Goal: Task Accomplishment & Management: Use online tool/utility

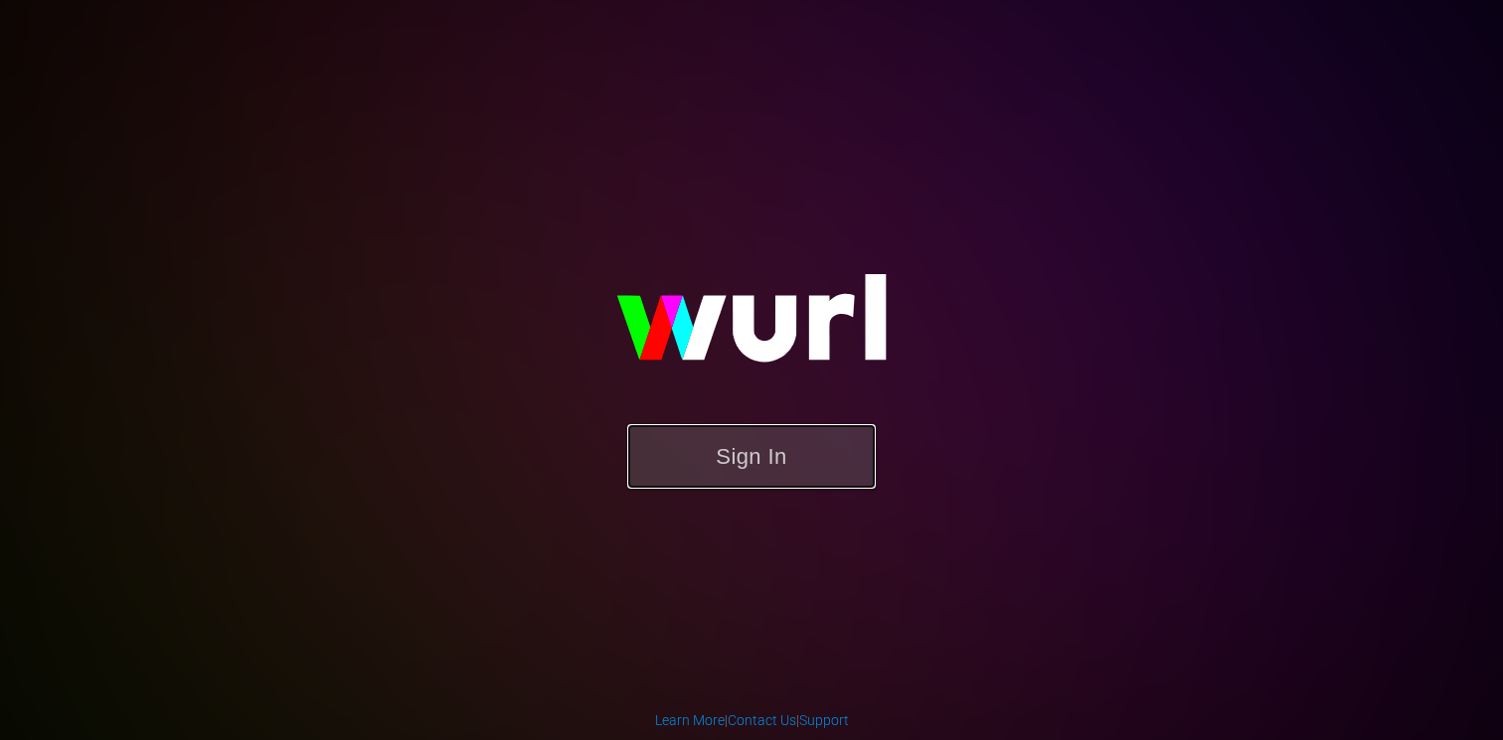
click at [752, 439] on button "Sign In" at bounding box center [751, 456] width 248 height 65
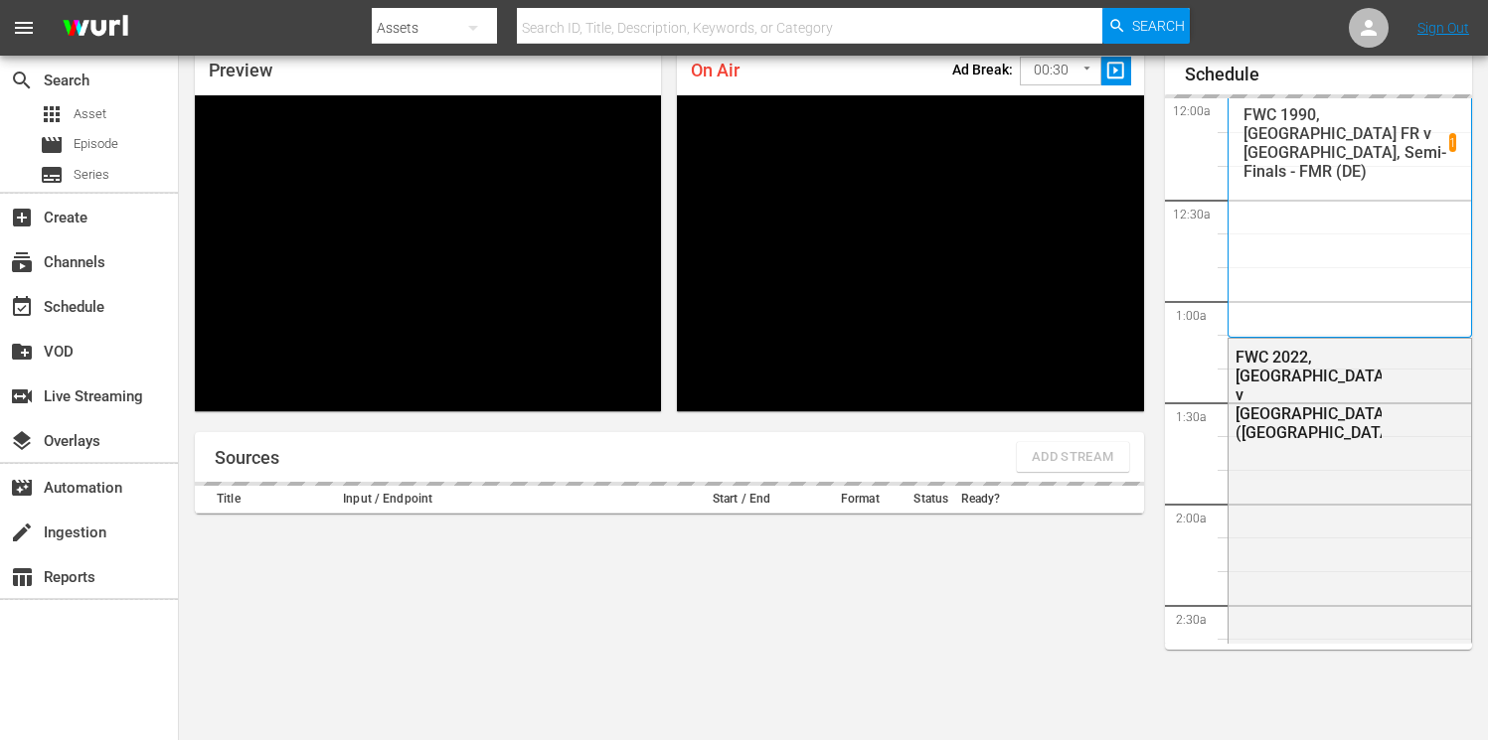
scroll to position [2916, 0]
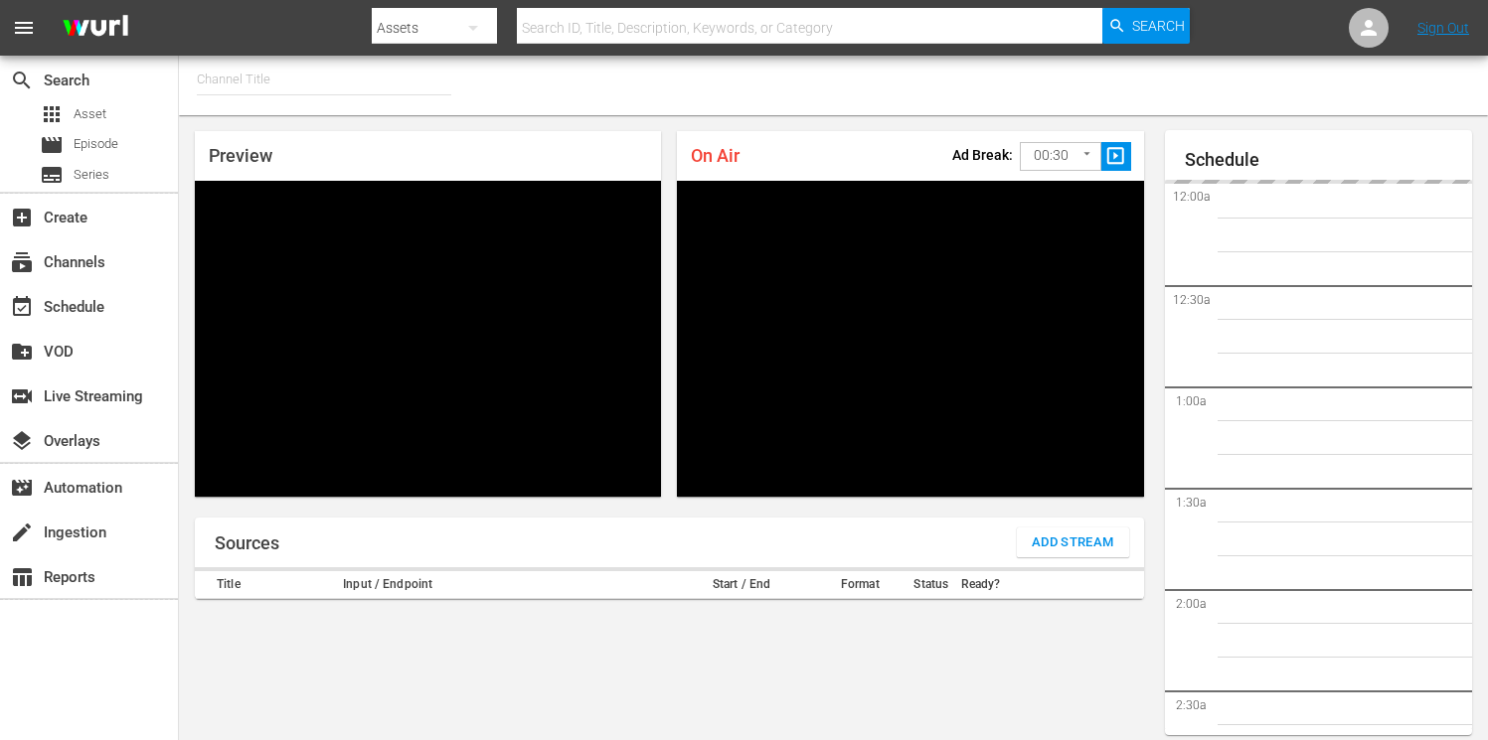
type input "FIFA+ English Global (1781)"
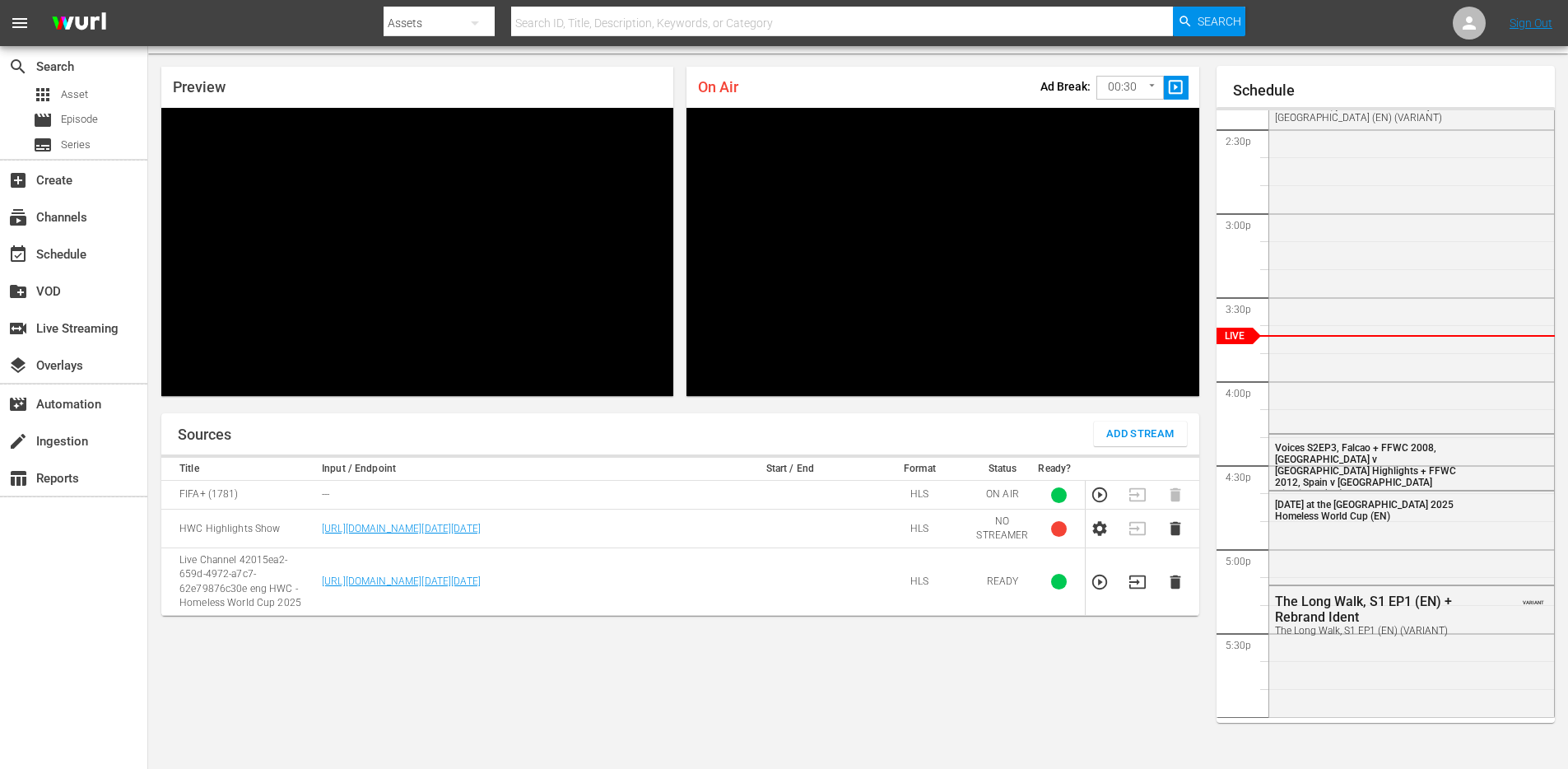
scroll to position [2417, 0]
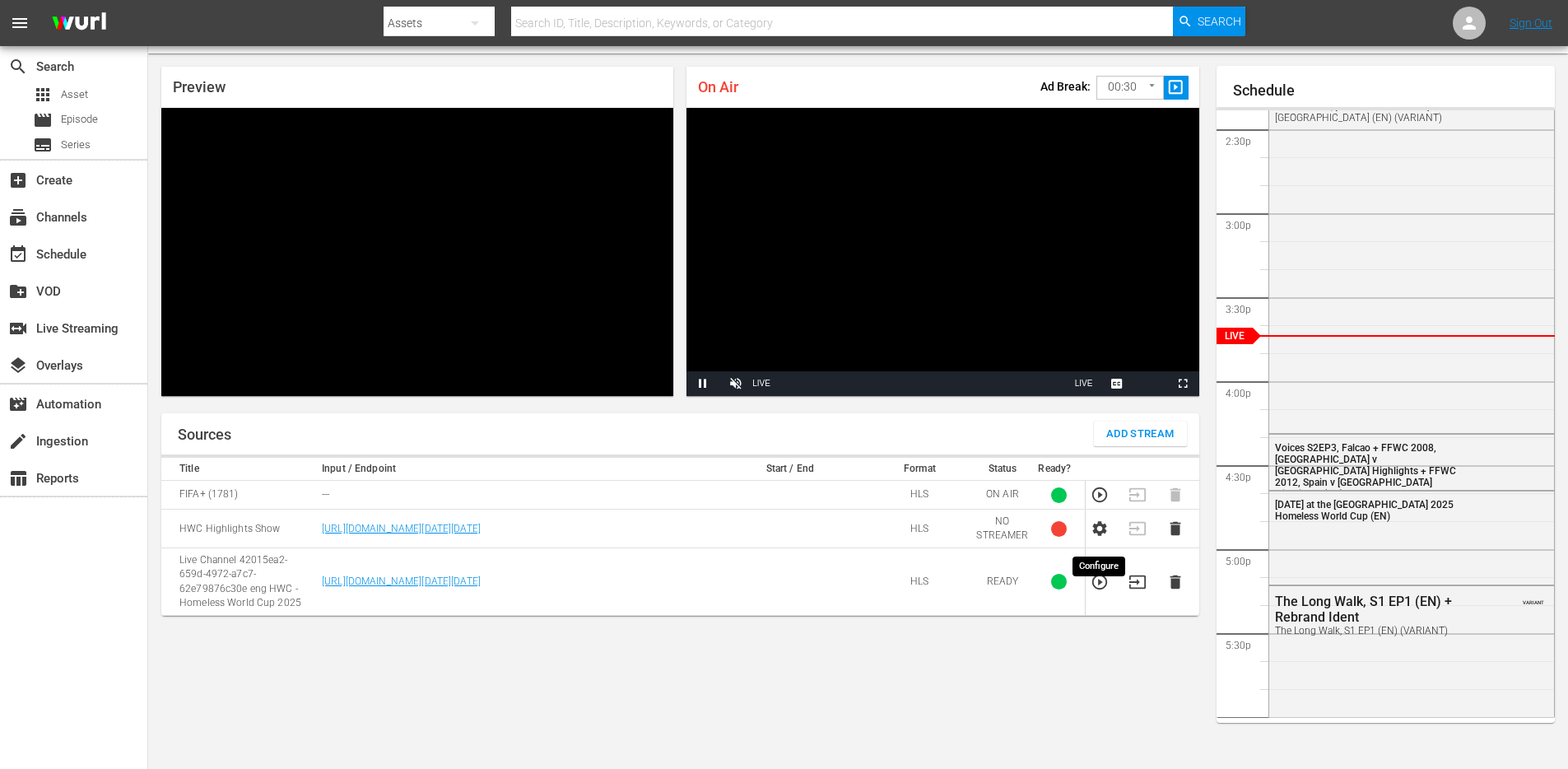
click at [1099, 536] on icon "button" at bounding box center [1099, 529] width 14 height 15
click at [1136, 530] on icon "button" at bounding box center [1136, 524] width 17 height 13
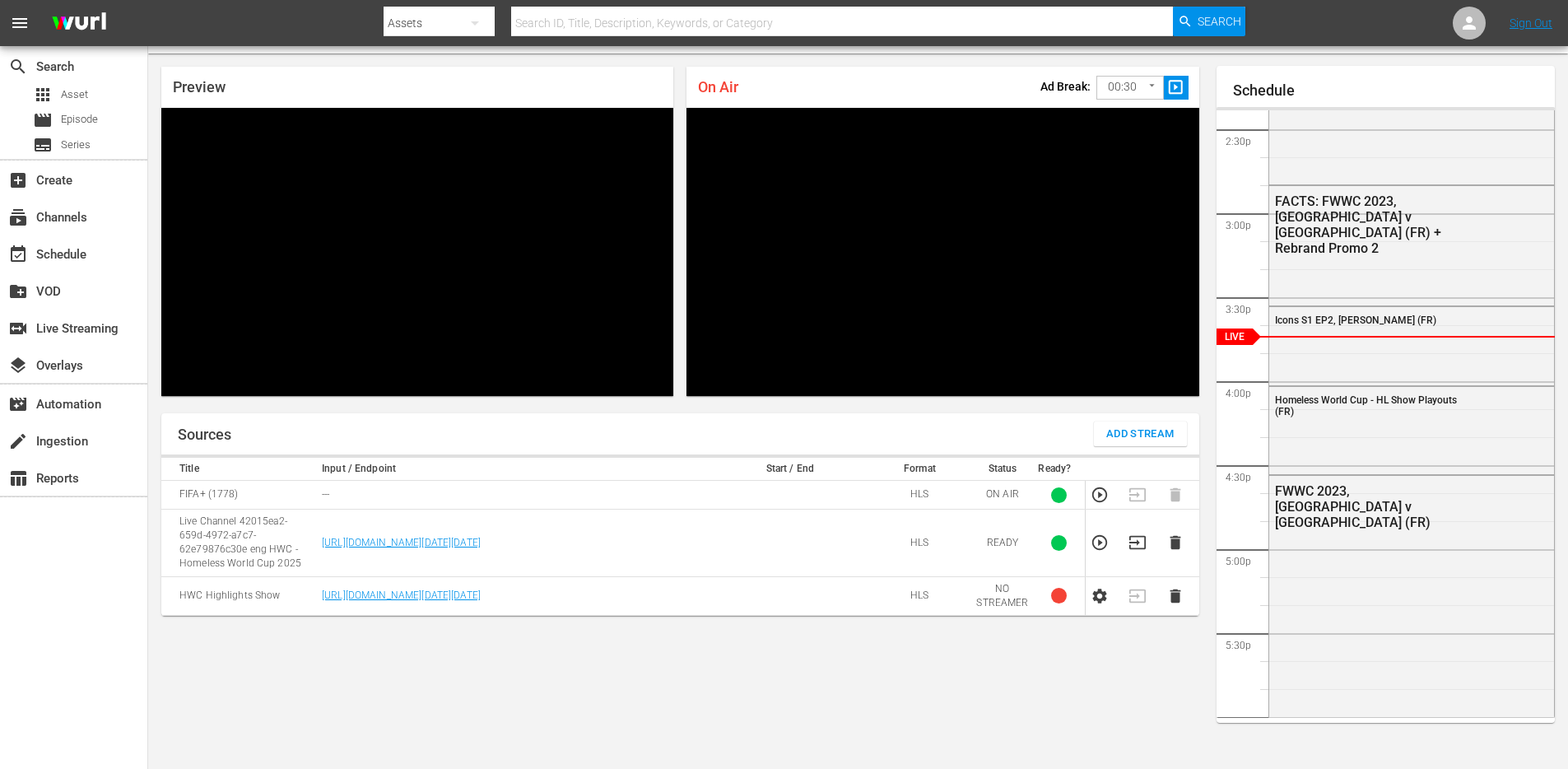
scroll to position [2417, 0]
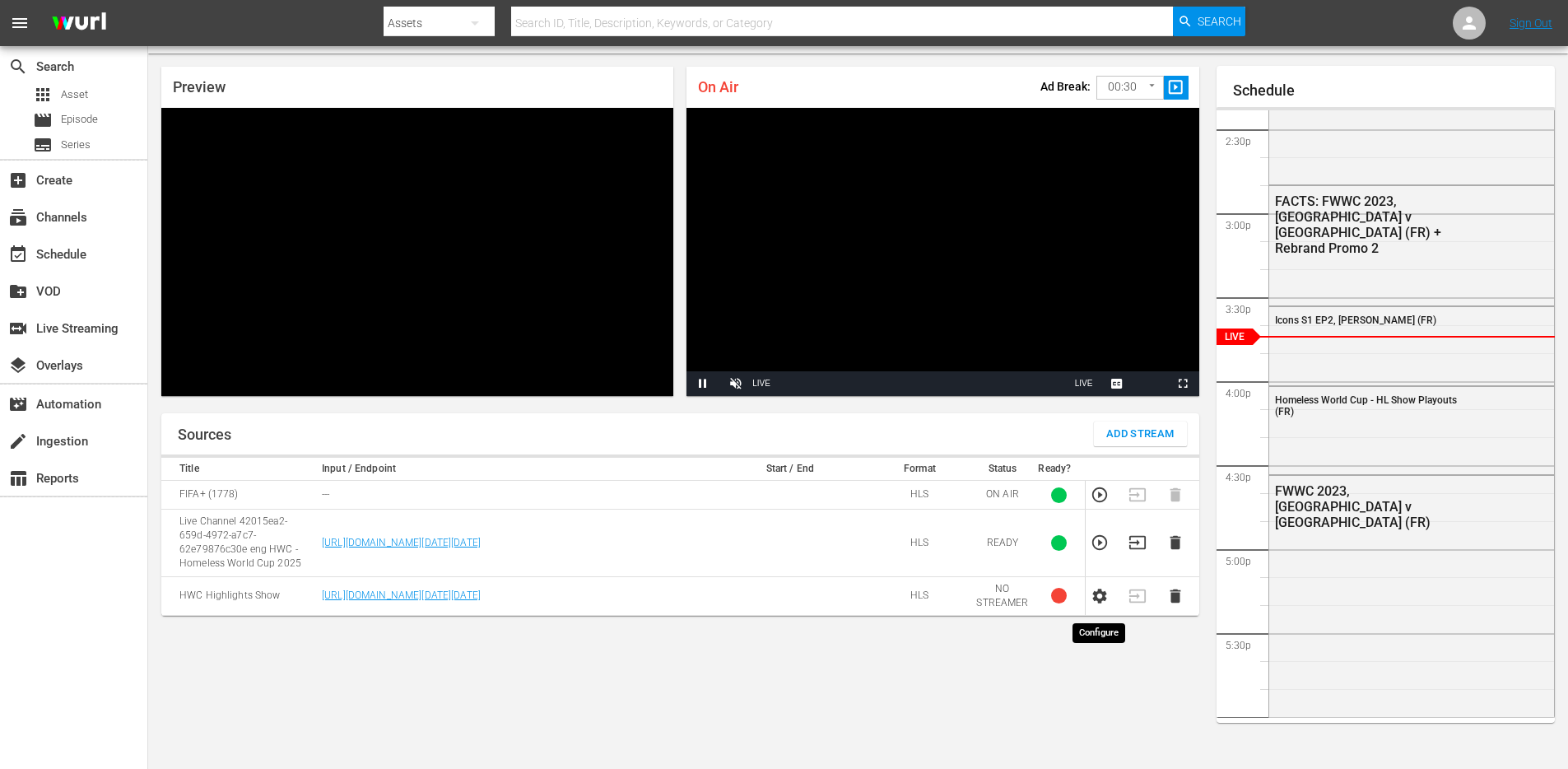
click at [1095, 603] on icon "button" at bounding box center [1099, 597] width 14 height 15
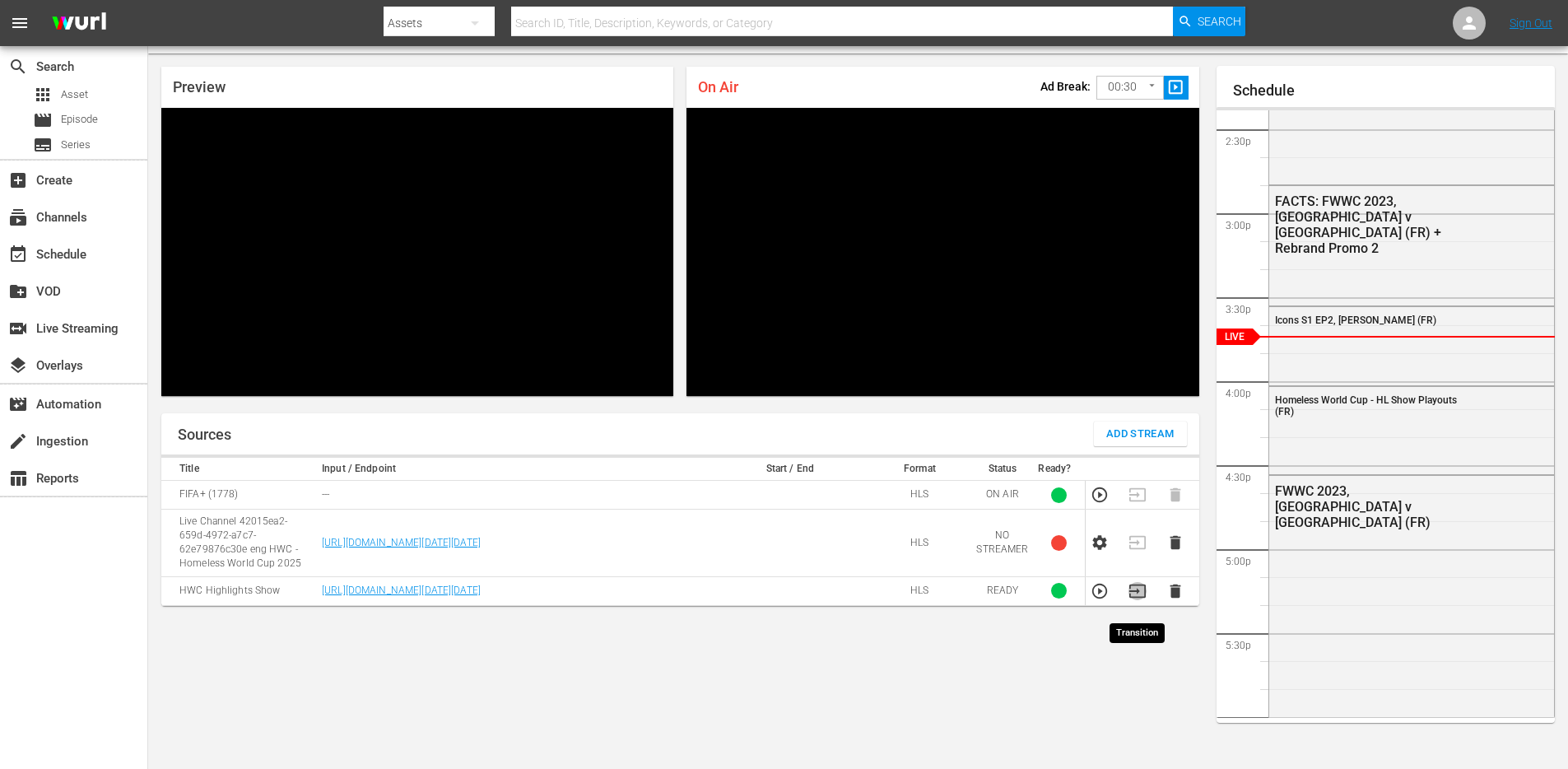
click at [1140, 600] on icon "button" at bounding box center [1137, 592] width 18 height 18
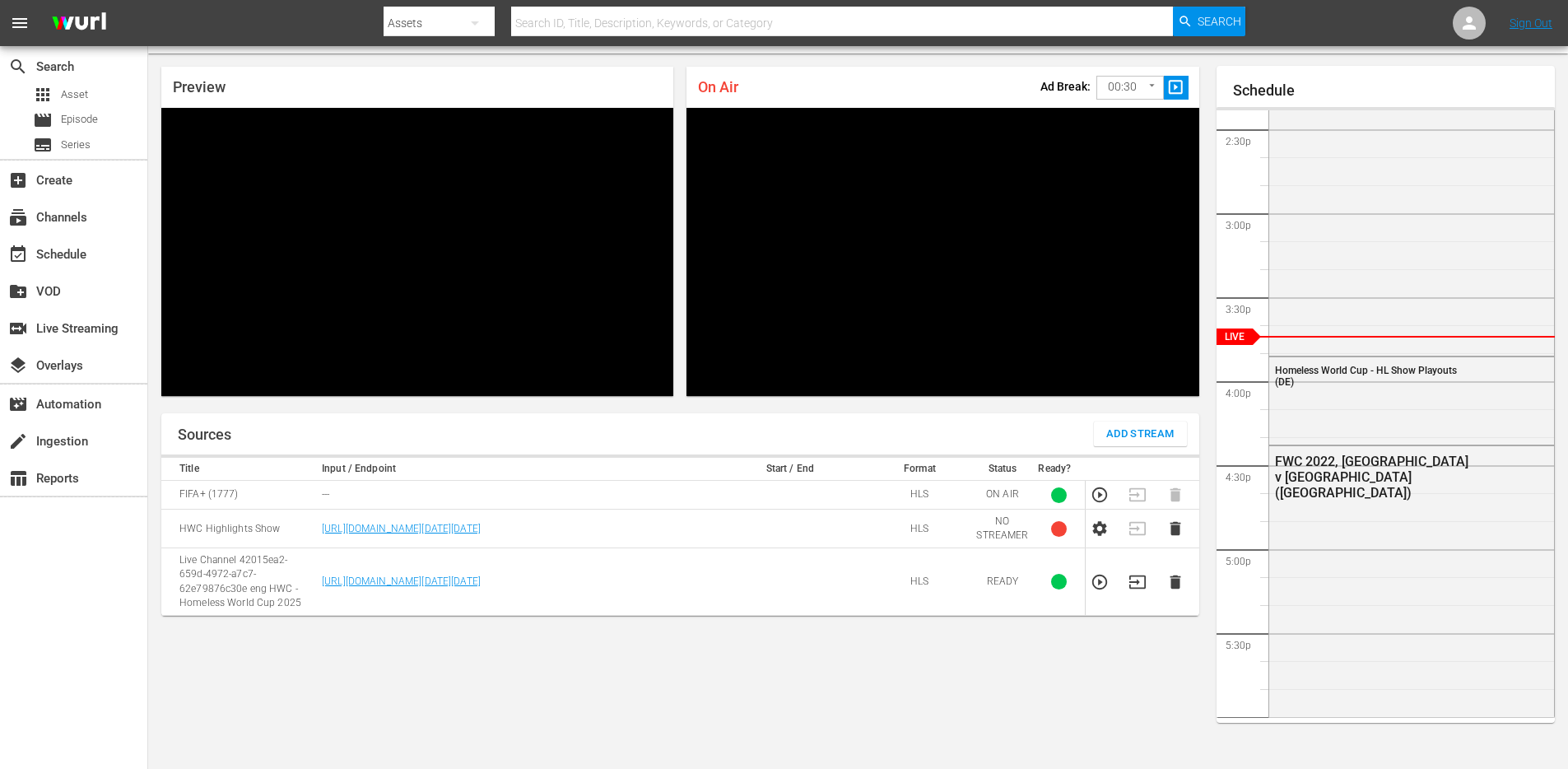
scroll to position [2418, 0]
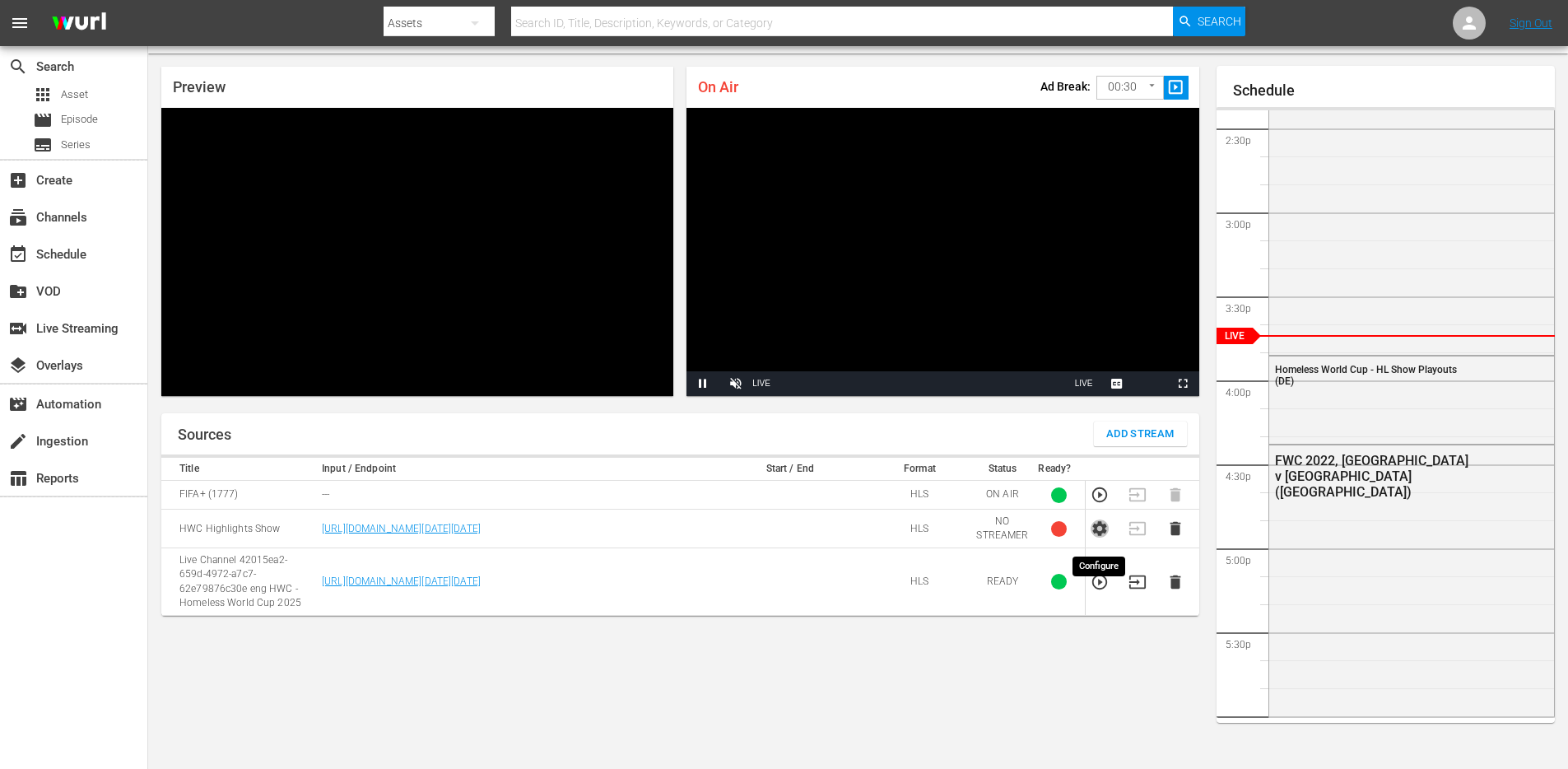
click at [1100, 536] on icon "button" at bounding box center [1099, 529] width 14 height 15
click at [1136, 530] on icon "button" at bounding box center [1136, 524] width 17 height 13
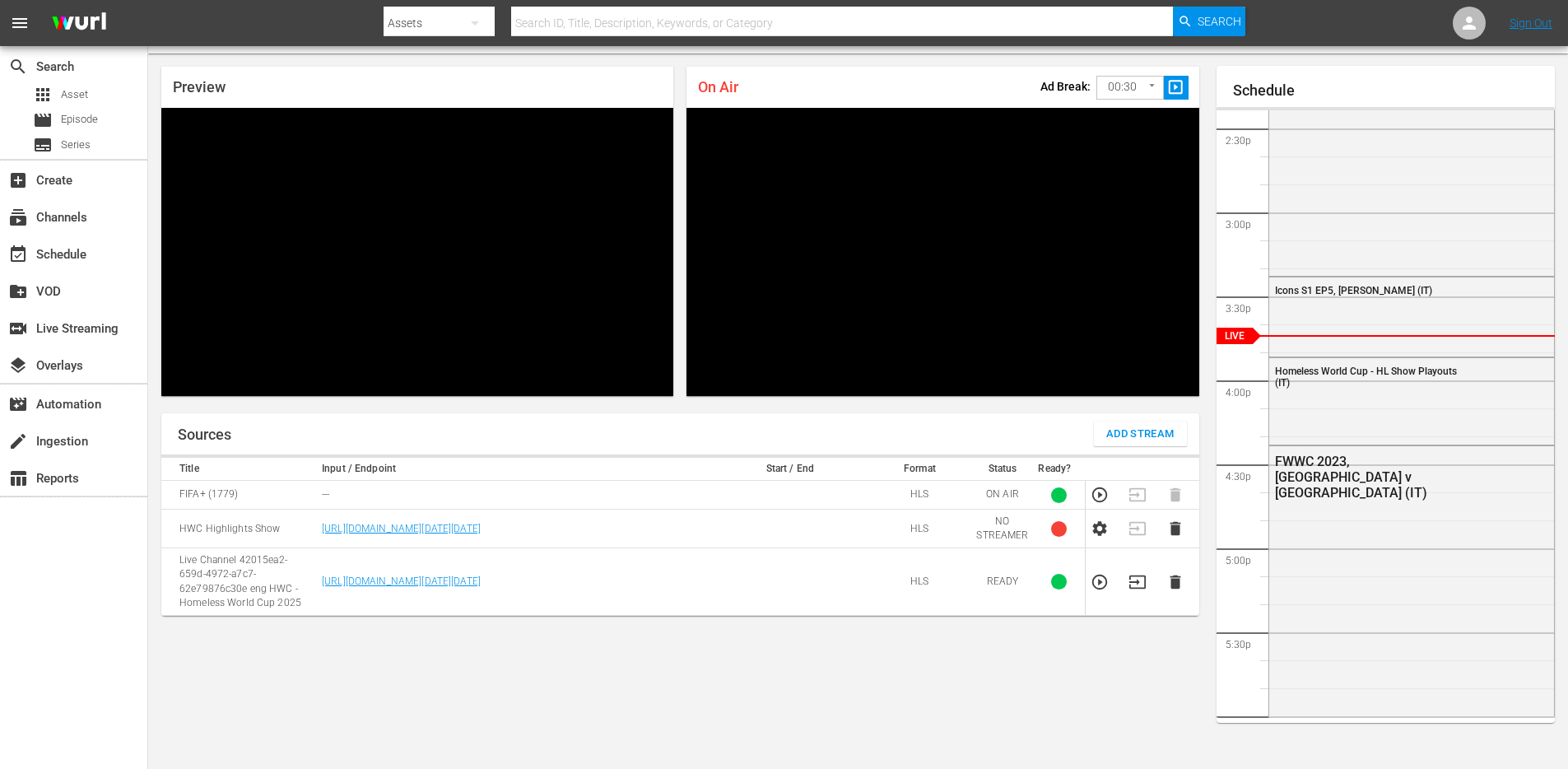
scroll to position [2418, 0]
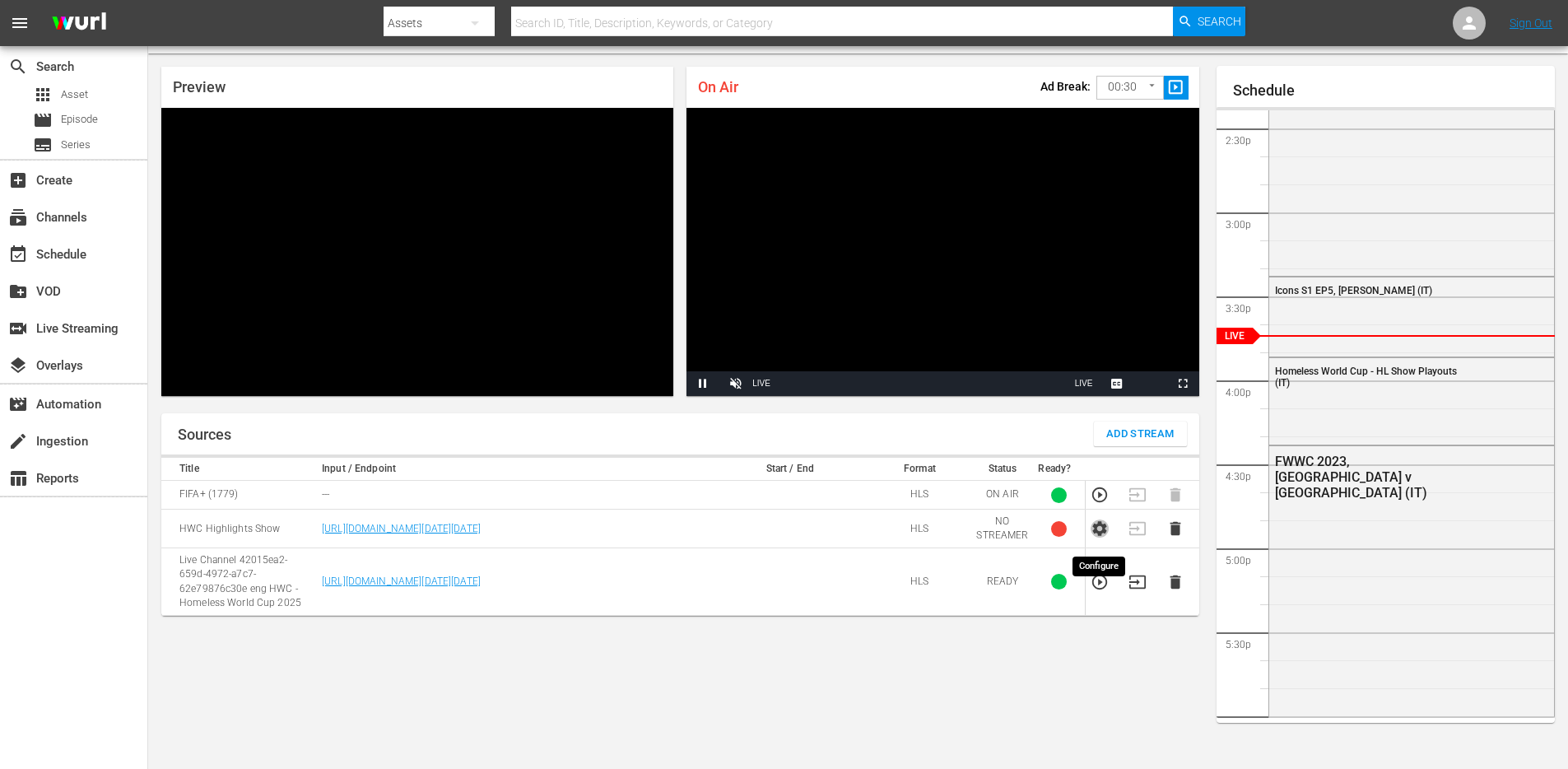
click at [1102, 536] on icon "button" at bounding box center [1099, 529] width 14 height 15
click at [1133, 530] on icon "button" at bounding box center [1136, 524] width 17 height 13
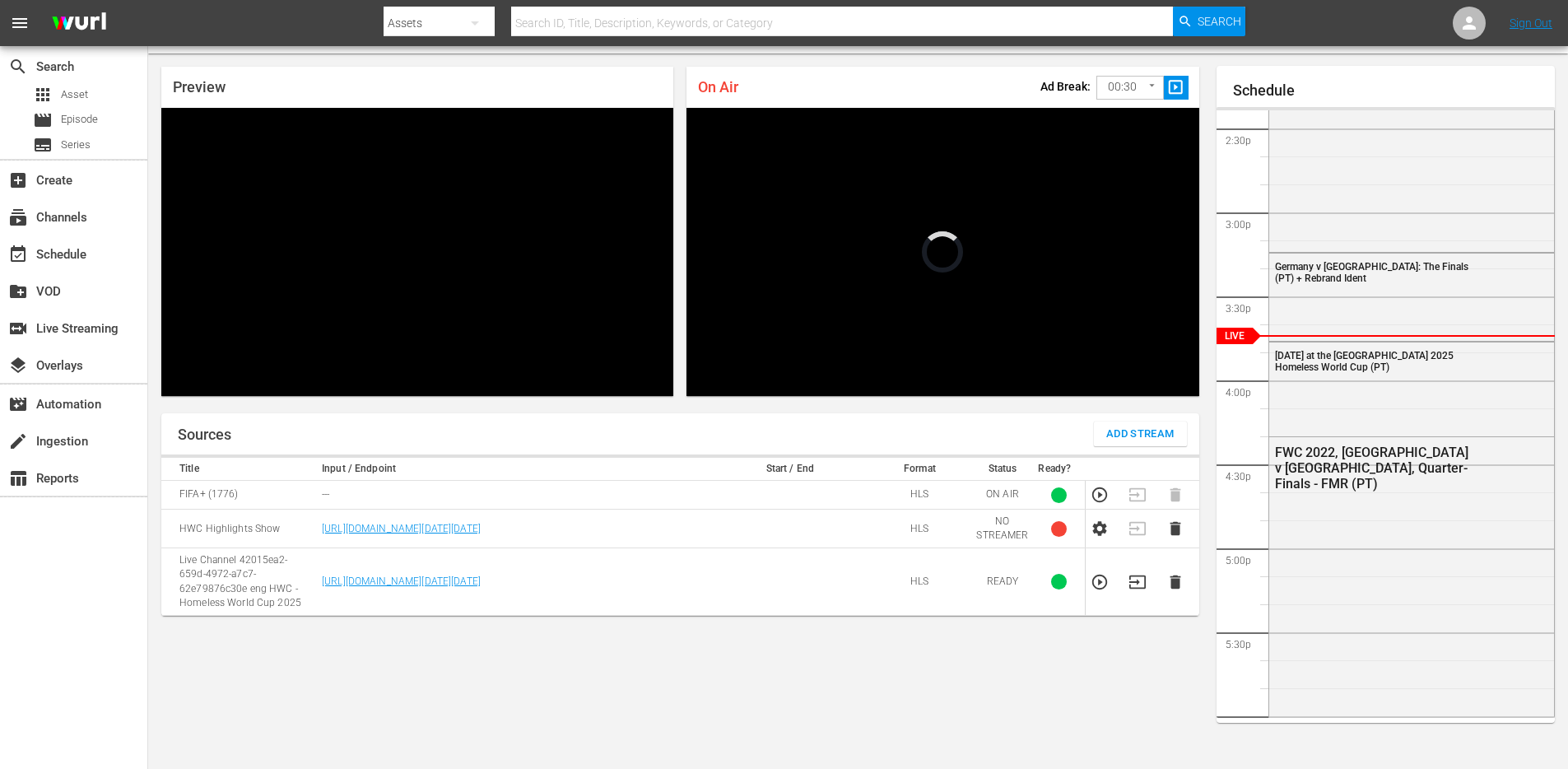
scroll to position [2418, 0]
click at [1098, 536] on icon "button" at bounding box center [1099, 529] width 14 height 15
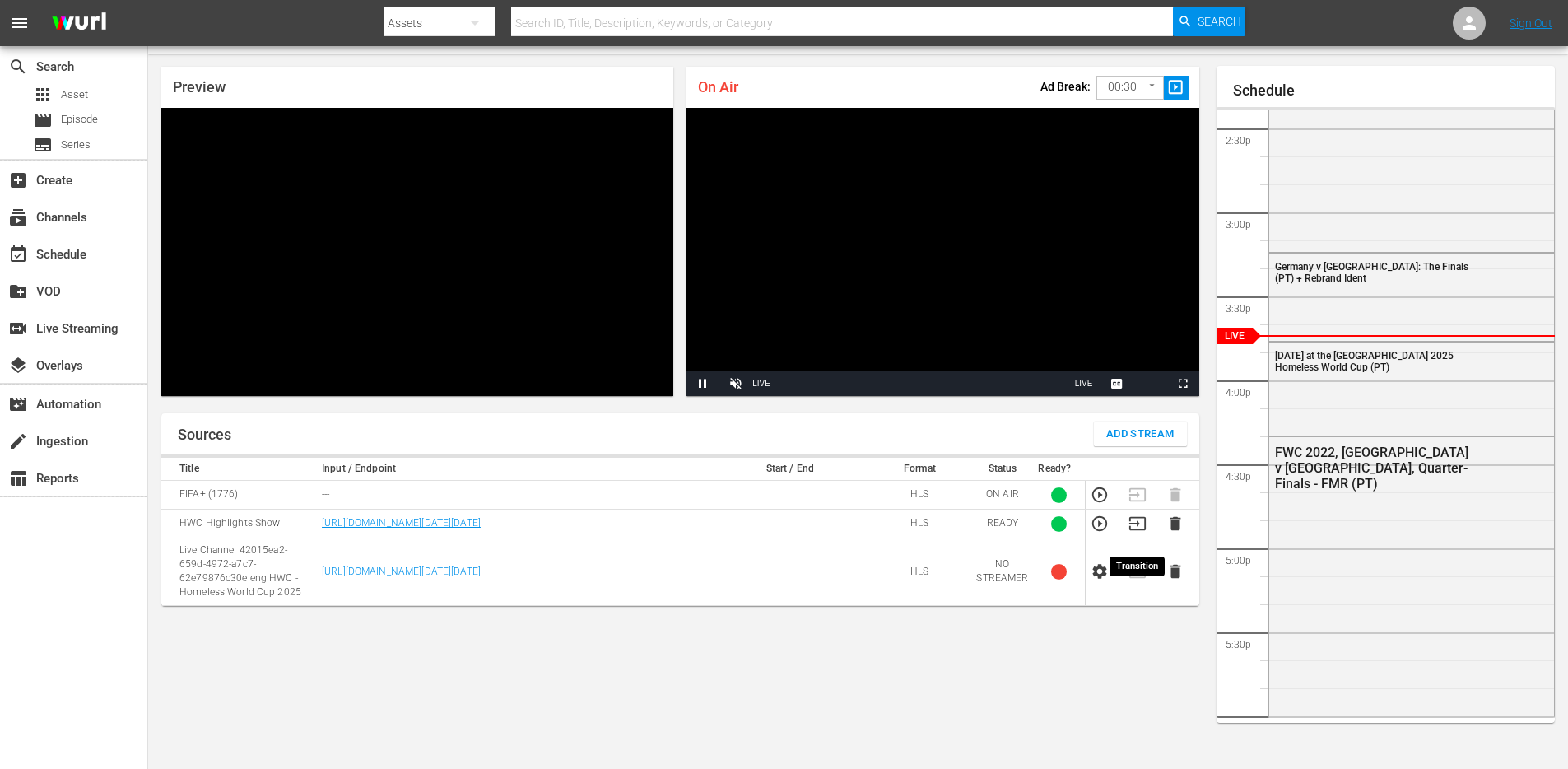
click at [1144, 530] on icon "button" at bounding box center [1136, 524] width 17 height 13
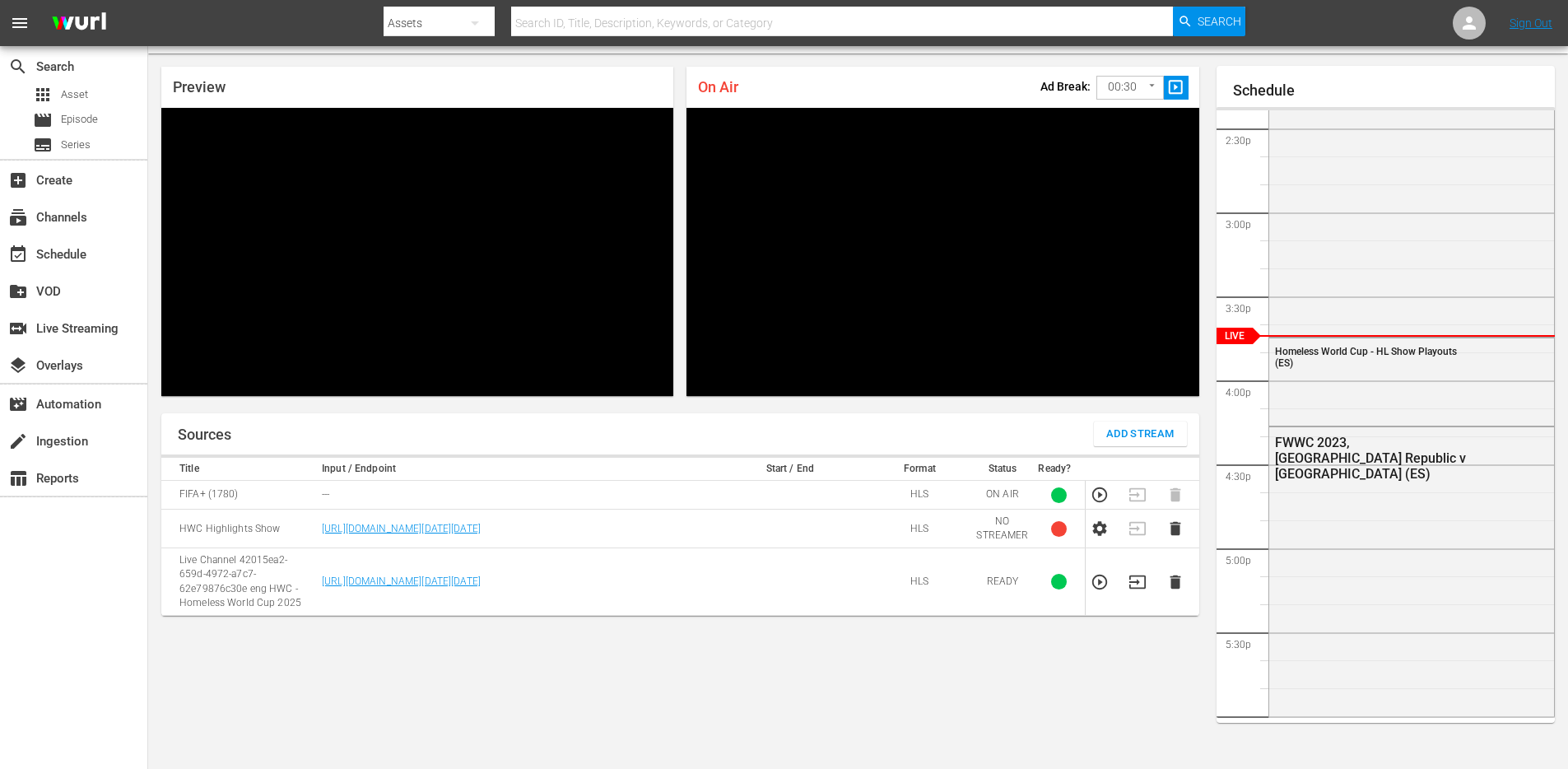
scroll to position [2418, 0]
click at [1099, 536] on icon "button" at bounding box center [1099, 529] width 14 height 15
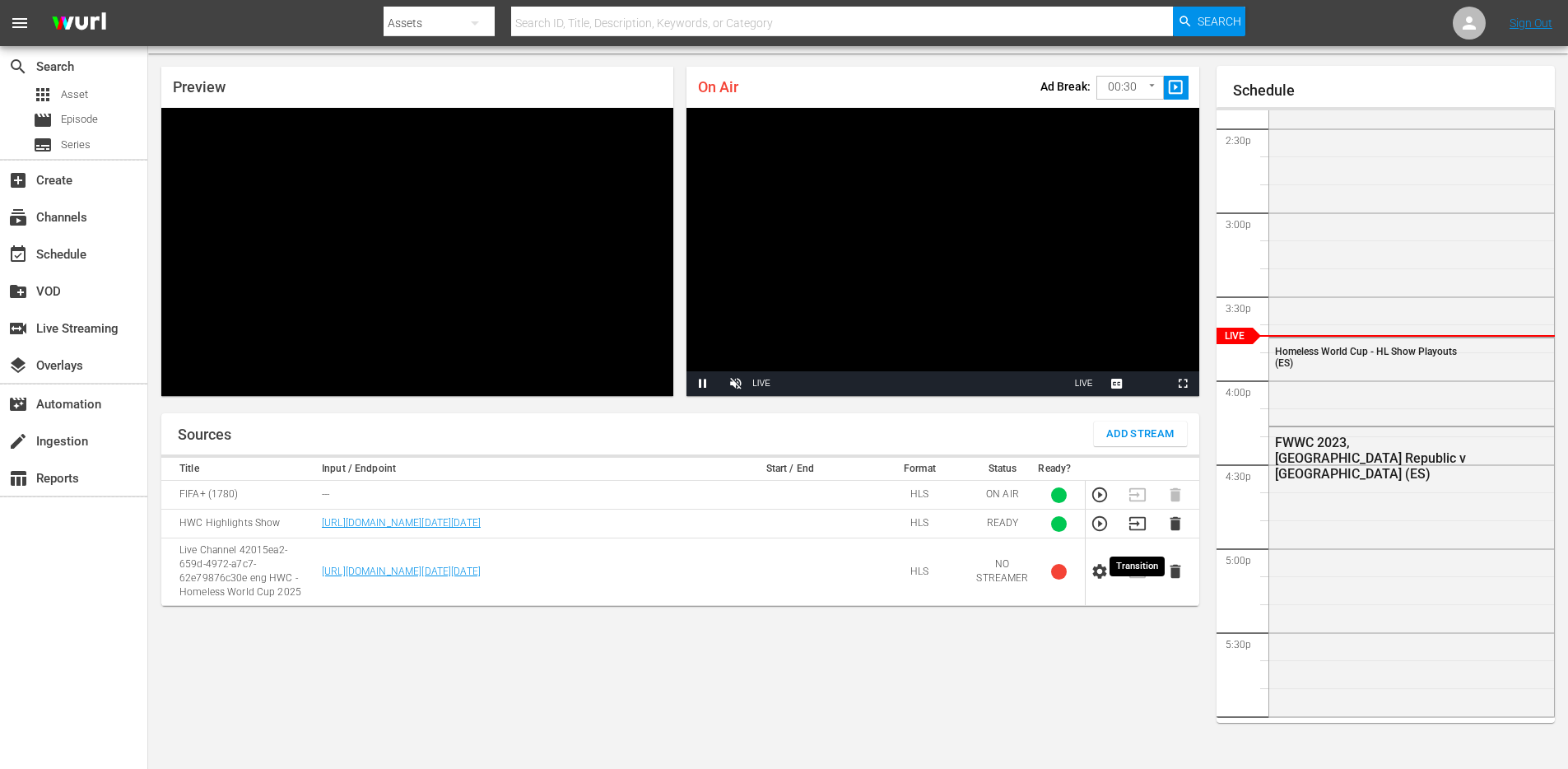
click at [1141, 533] on icon "button" at bounding box center [1137, 524] width 18 height 18
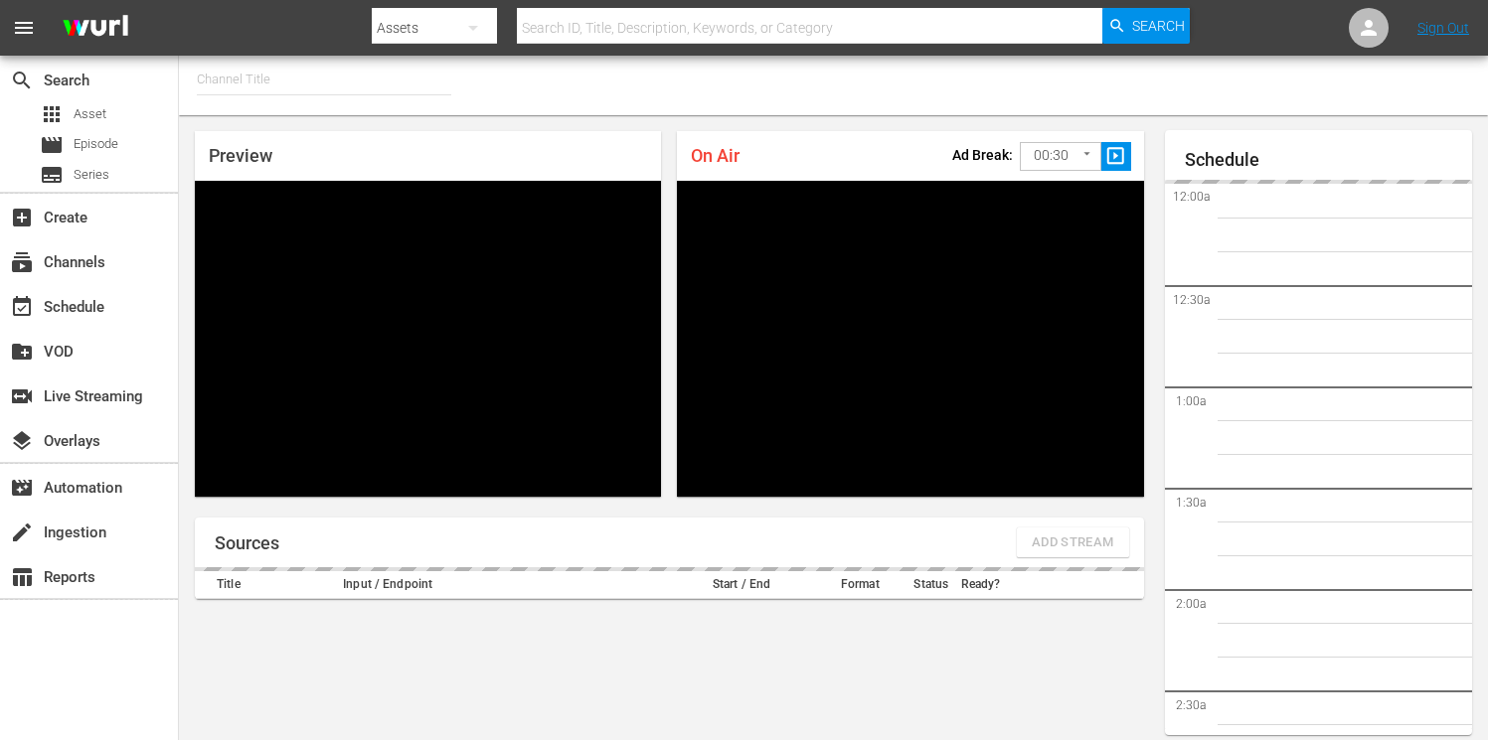
type input "FIFA+ English-Local-US (1854)"
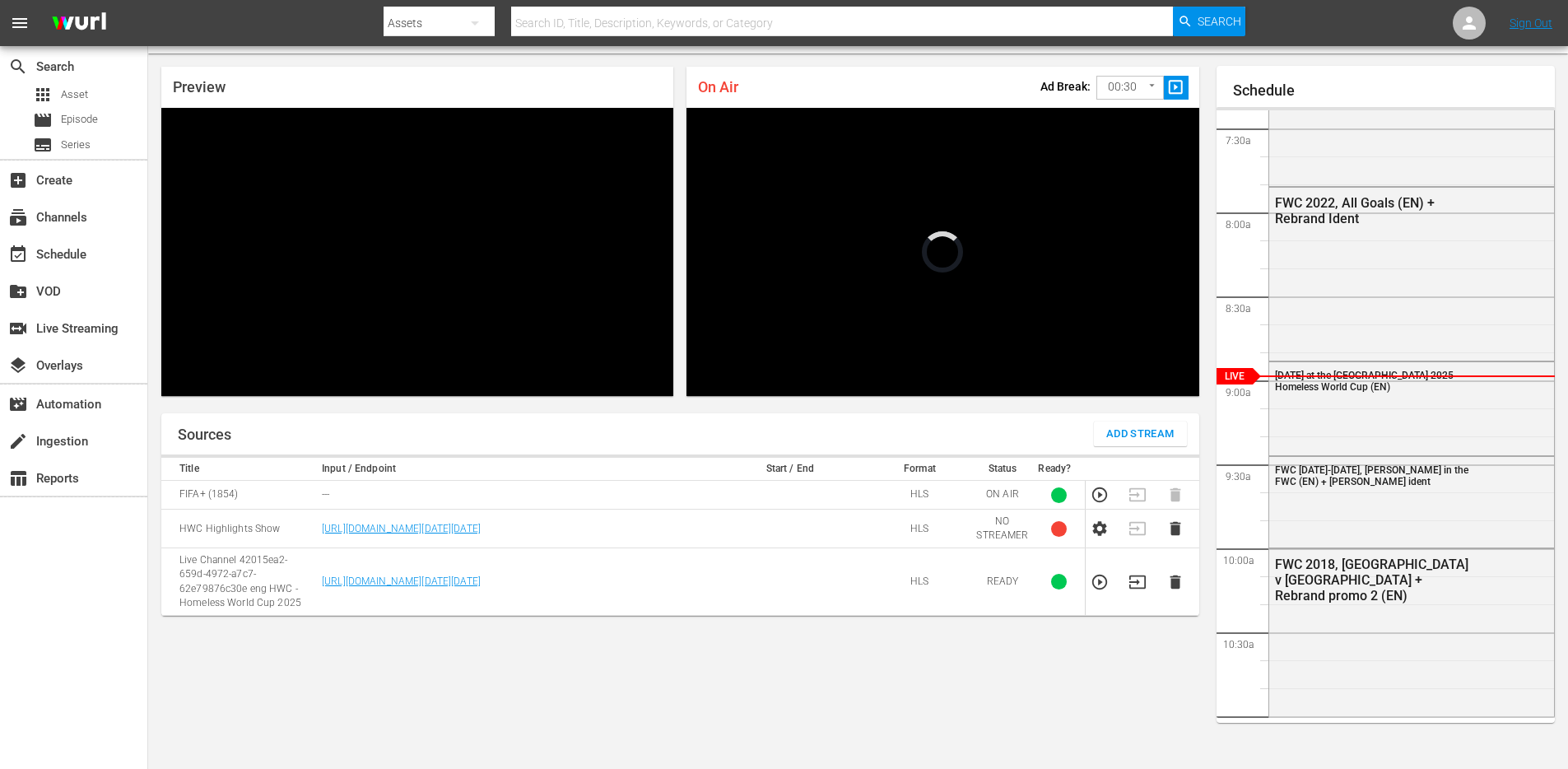
scroll to position [1243, 0]
click at [1100, 535] on icon "button" at bounding box center [1100, 529] width 18 height 18
click at [1142, 533] on icon "button" at bounding box center [1137, 524] width 18 height 18
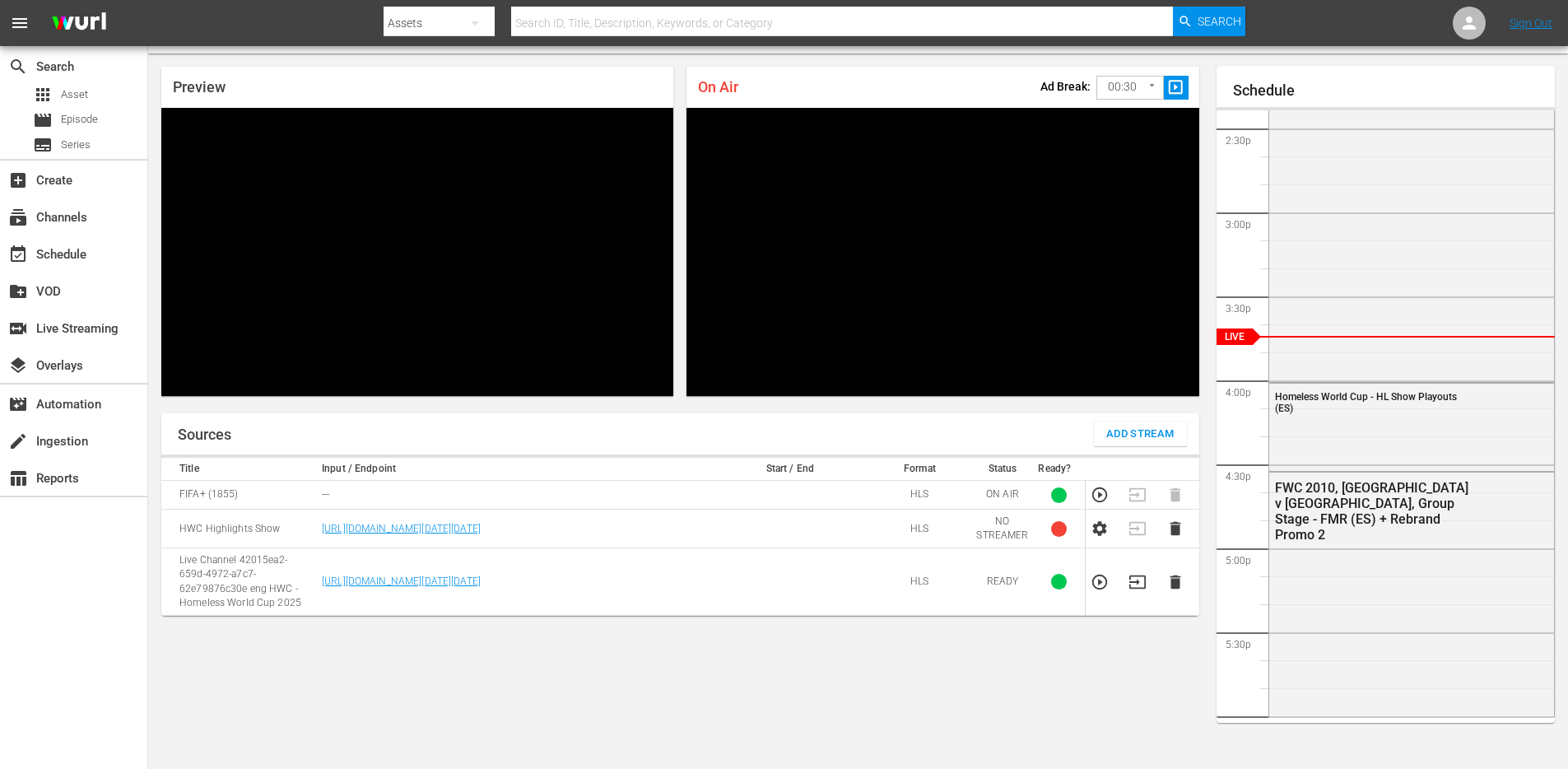
scroll to position [2419, 0]
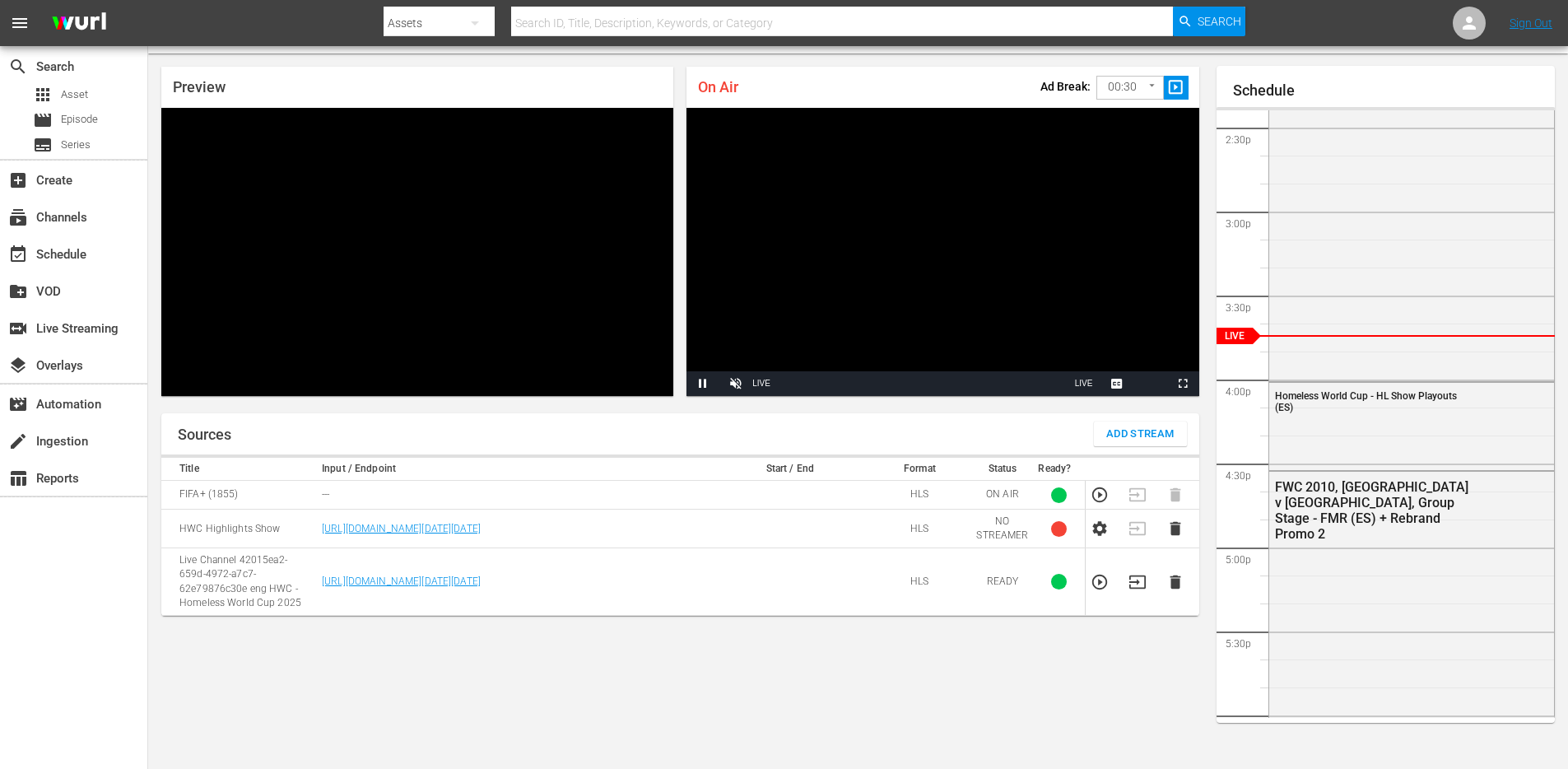
click at [1055, 537] on div at bounding box center [1059, 529] width 16 height 16
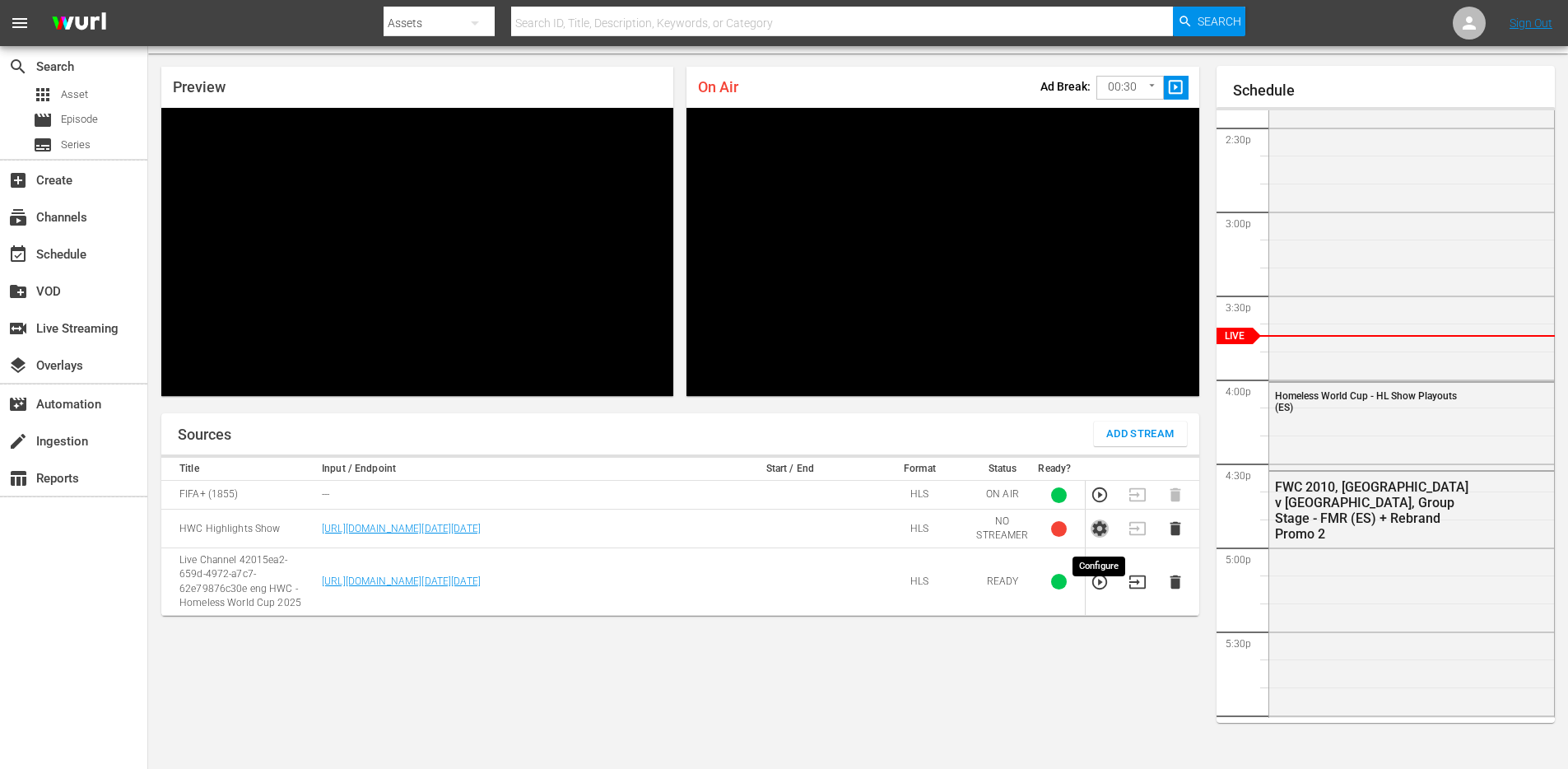
click at [1107, 538] on icon "button" at bounding box center [1100, 529] width 18 height 18
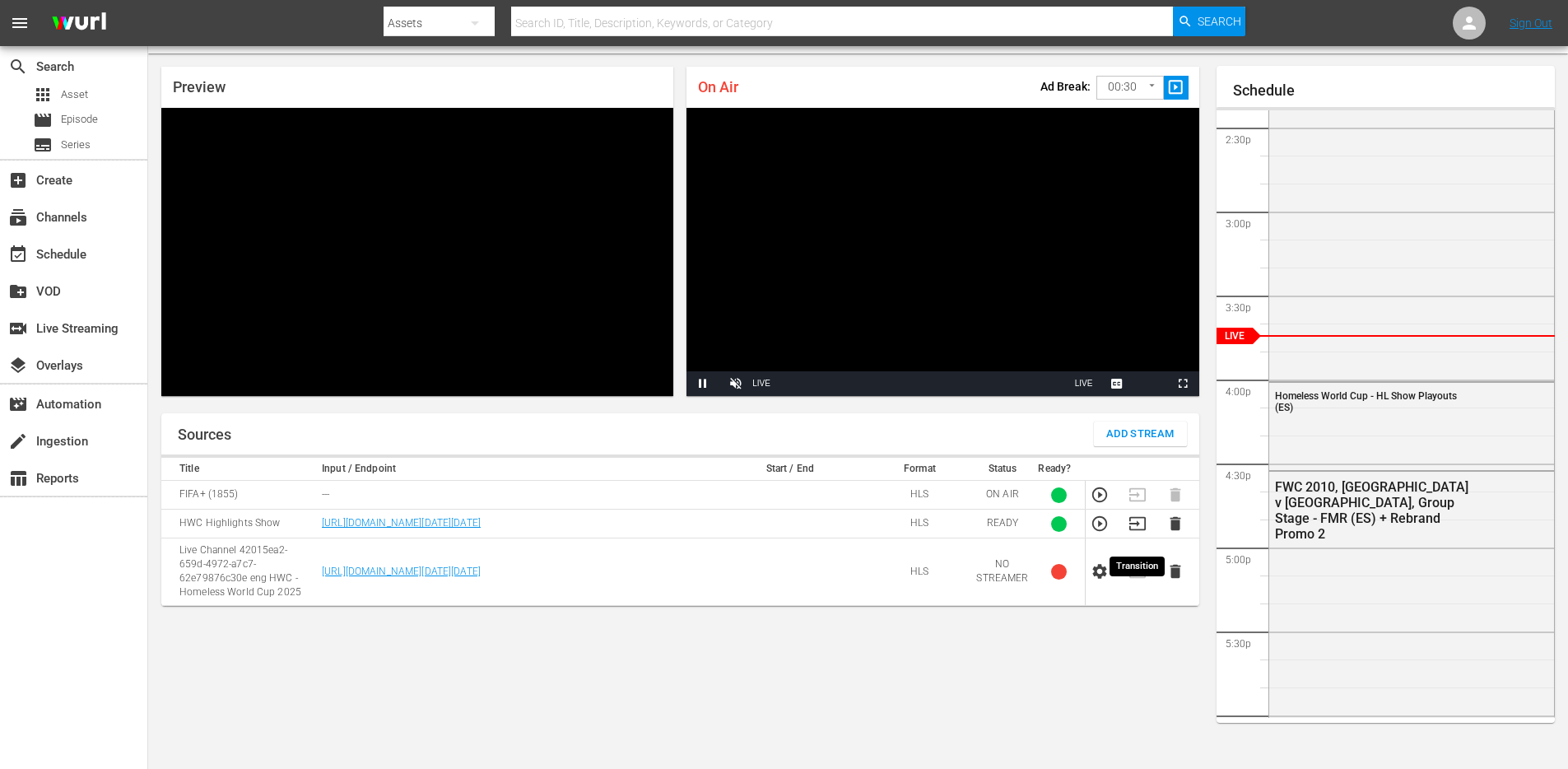
click at [1141, 533] on icon "button" at bounding box center [1137, 524] width 18 height 18
